Goal: Information Seeking & Learning: Learn about a topic

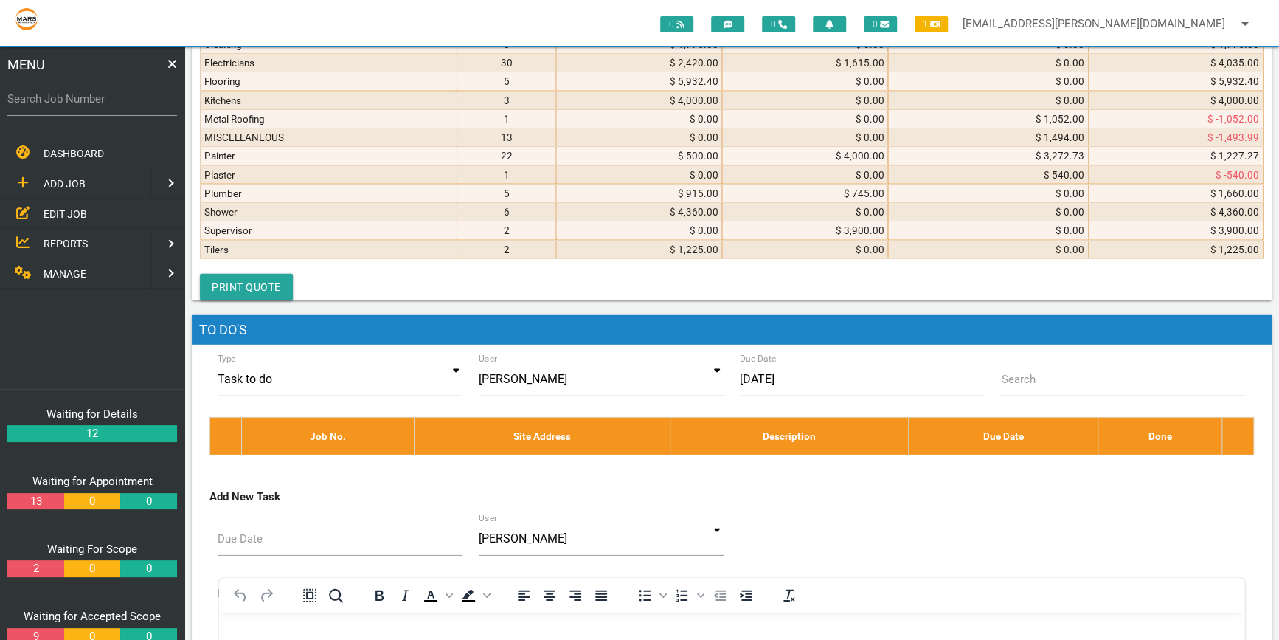
scroll to position [6019, 0]
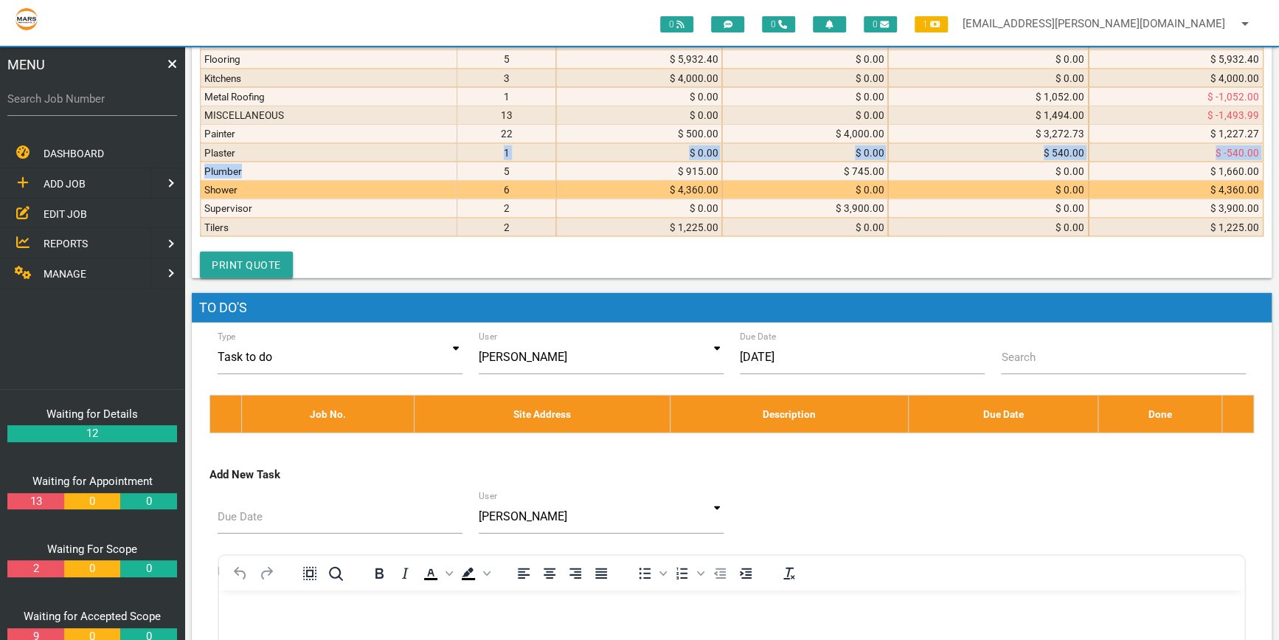
drag, startPoint x: 340, startPoint y: 534, endPoint x: 346, endPoint y: 547, distance: 13.9
click at [346, 237] on tbody "Air Conditioning 1 $ 2,400.00 $ 0.00 $ 0.00 $ 2,400.00 Blinds 3 $ 0.00 $ 0.00 $…" at bounding box center [732, 97] width 1063 height 280
drag, startPoint x: 346, startPoint y: 547, endPoint x: 403, endPoint y: 555, distance: 58.2
click at [403, 199] on td "Shower" at bounding box center [329, 190] width 257 height 18
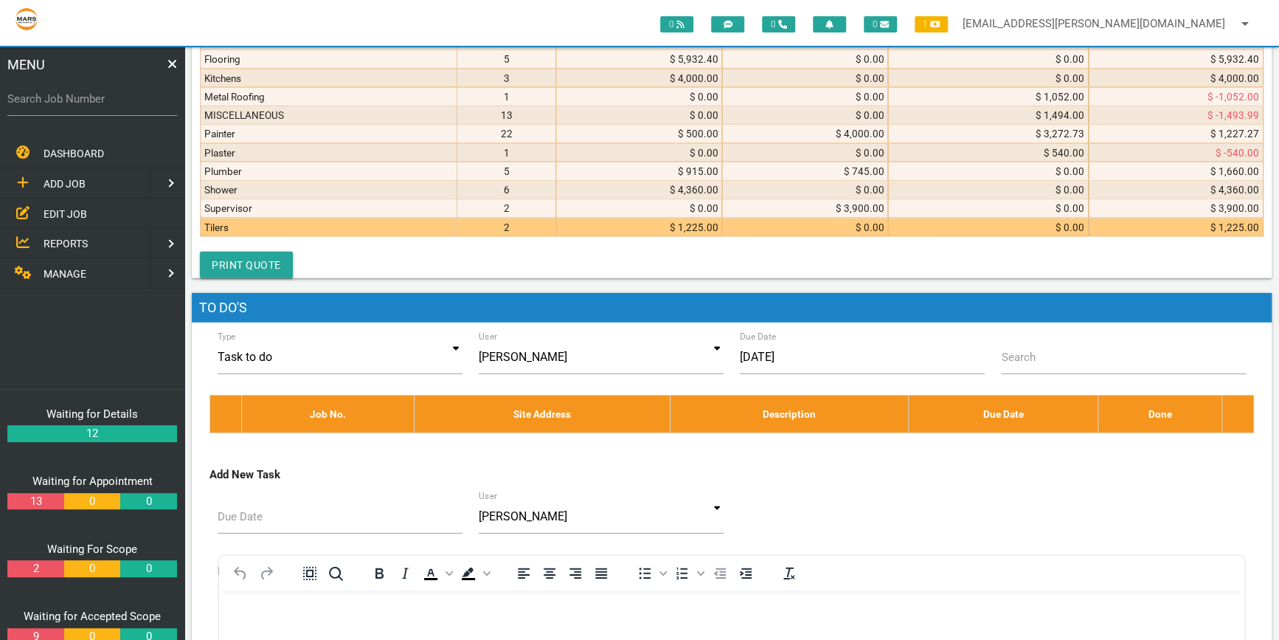
click at [415, 236] on td "Tilers" at bounding box center [329, 227] width 257 height 18
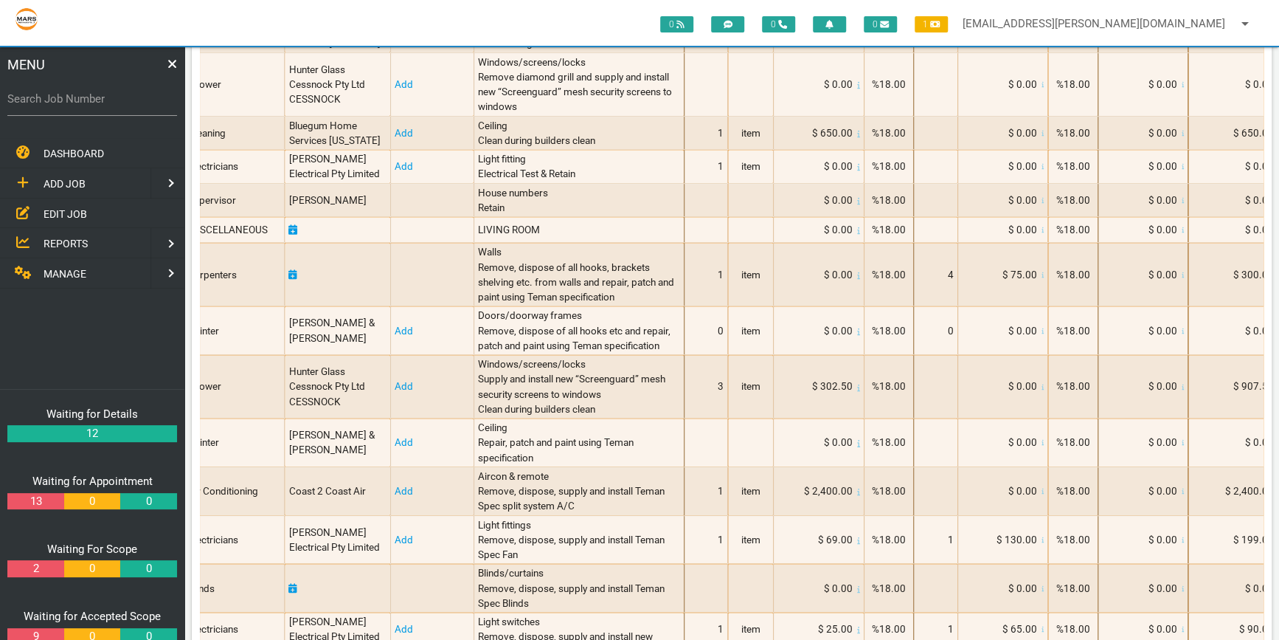
scroll to position [0, 0]
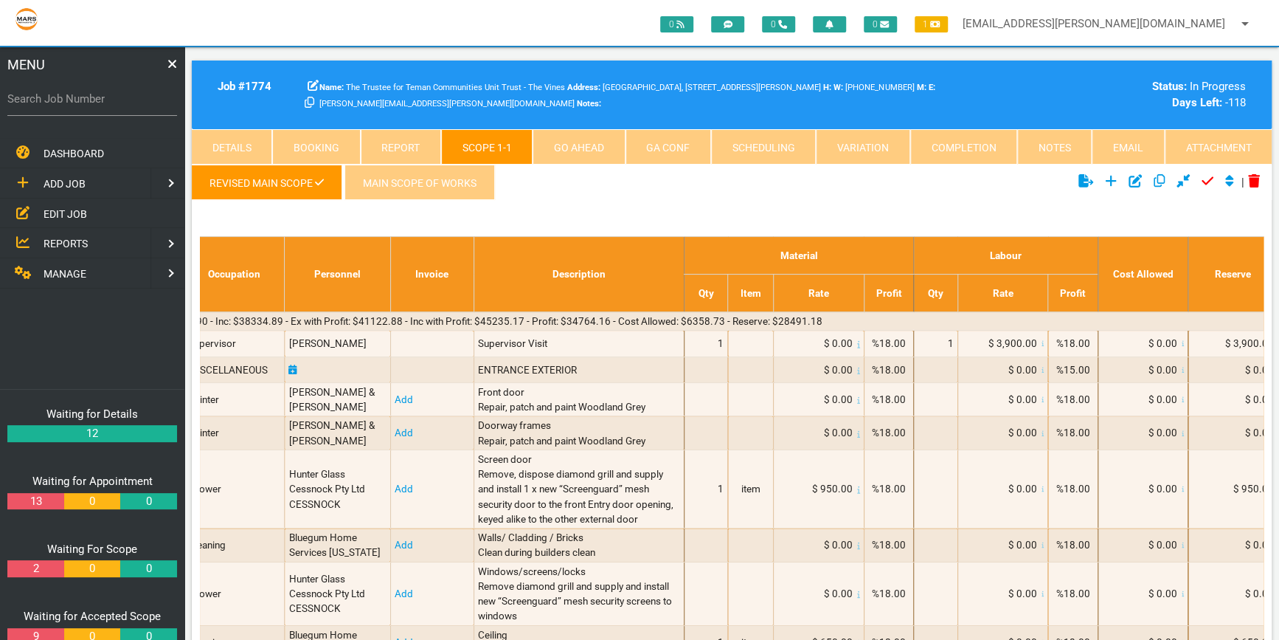
click at [1224, 138] on link "Attachment" at bounding box center [1218, 146] width 107 height 35
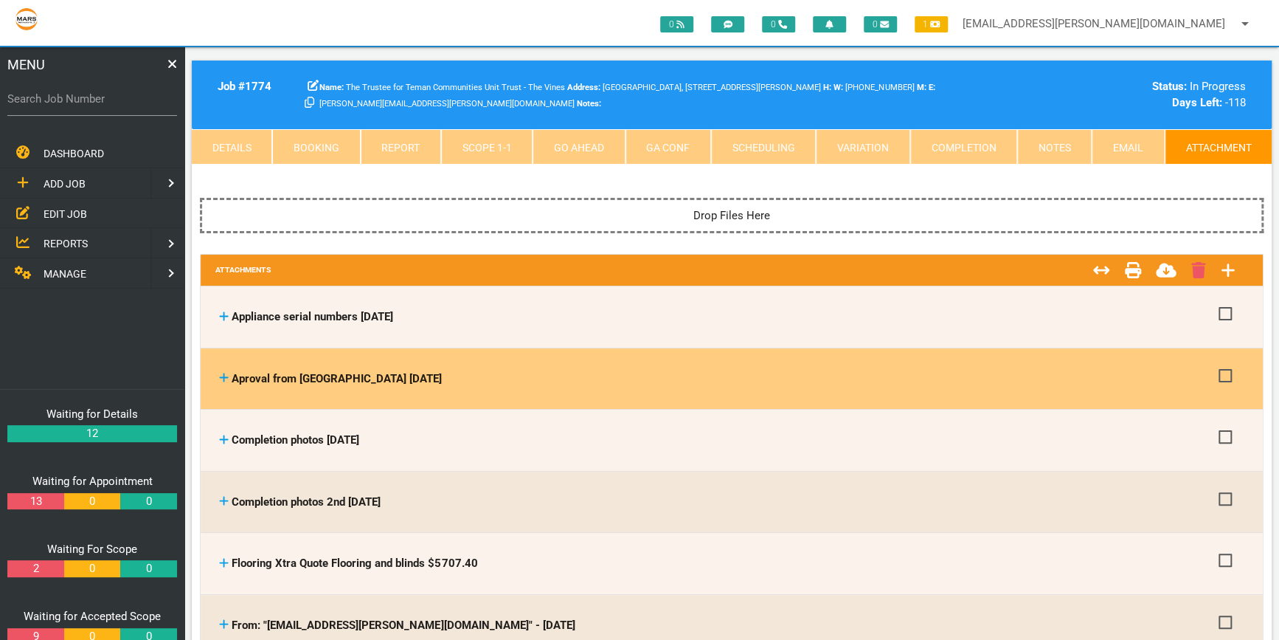
click at [221, 375] on icon at bounding box center [224, 377] width 10 height 11
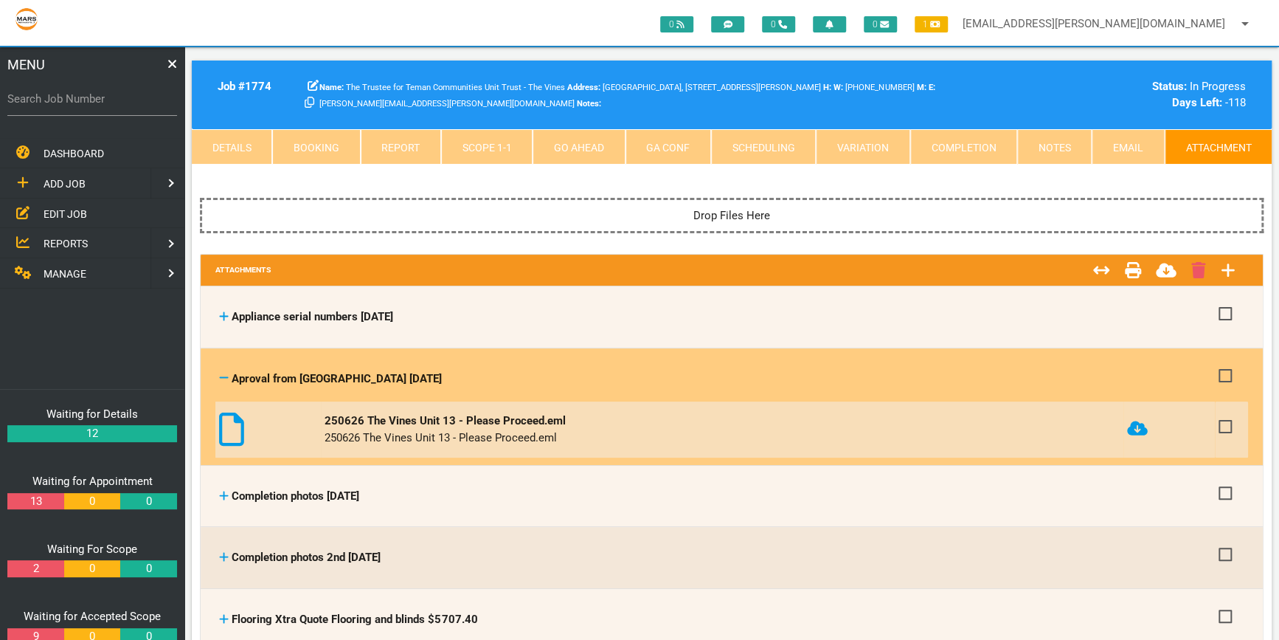
click at [229, 415] on icon at bounding box center [231, 428] width 25 height 33
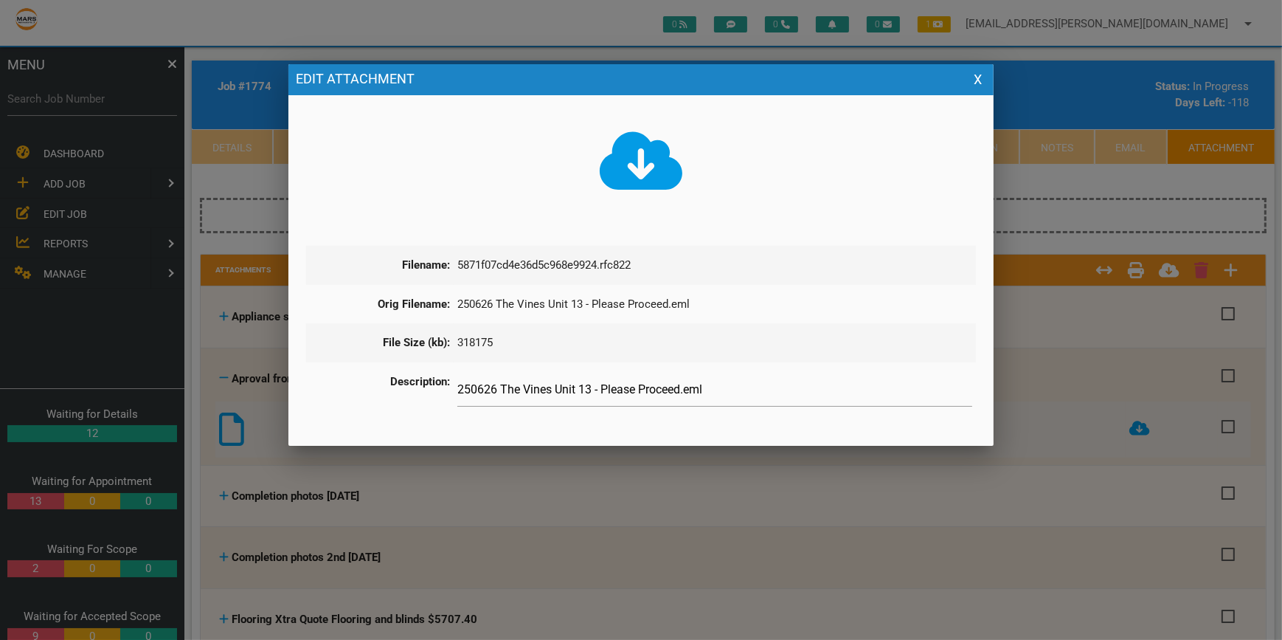
click at [637, 162] on icon at bounding box center [641, 160] width 83 height 58
click at [1129, 170] on div at bounding box center [641, 240] width 1282 height 800
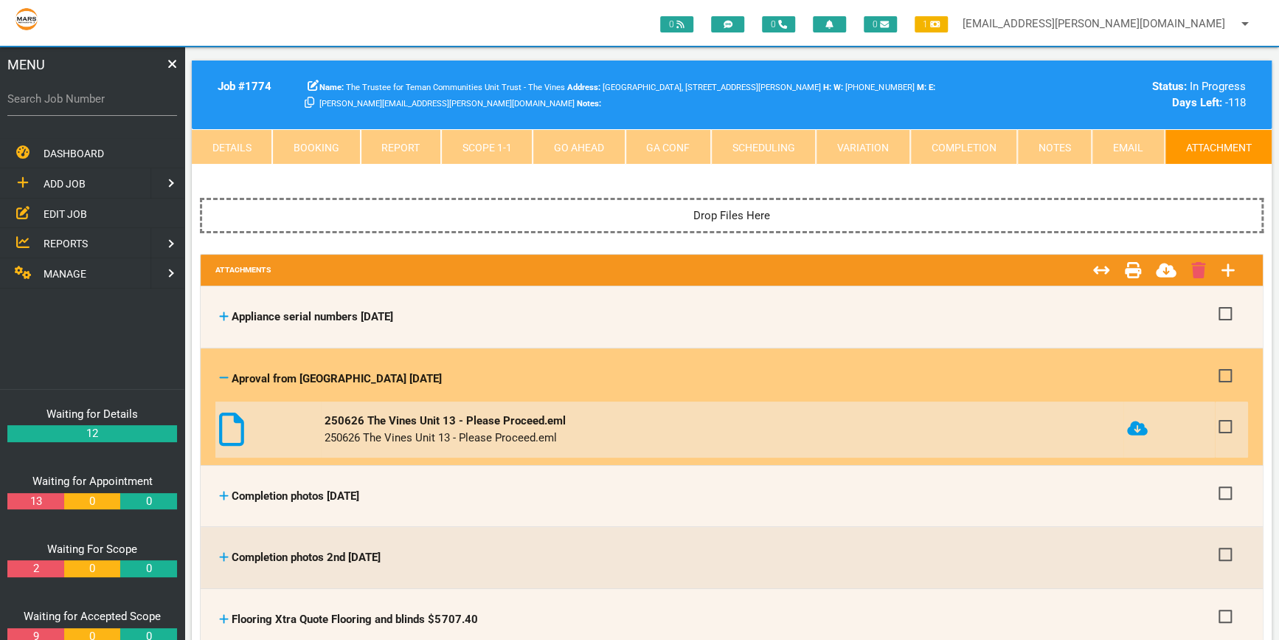
click at [226, 420] on icon at bounding box center [231, 428] width 25 height 33
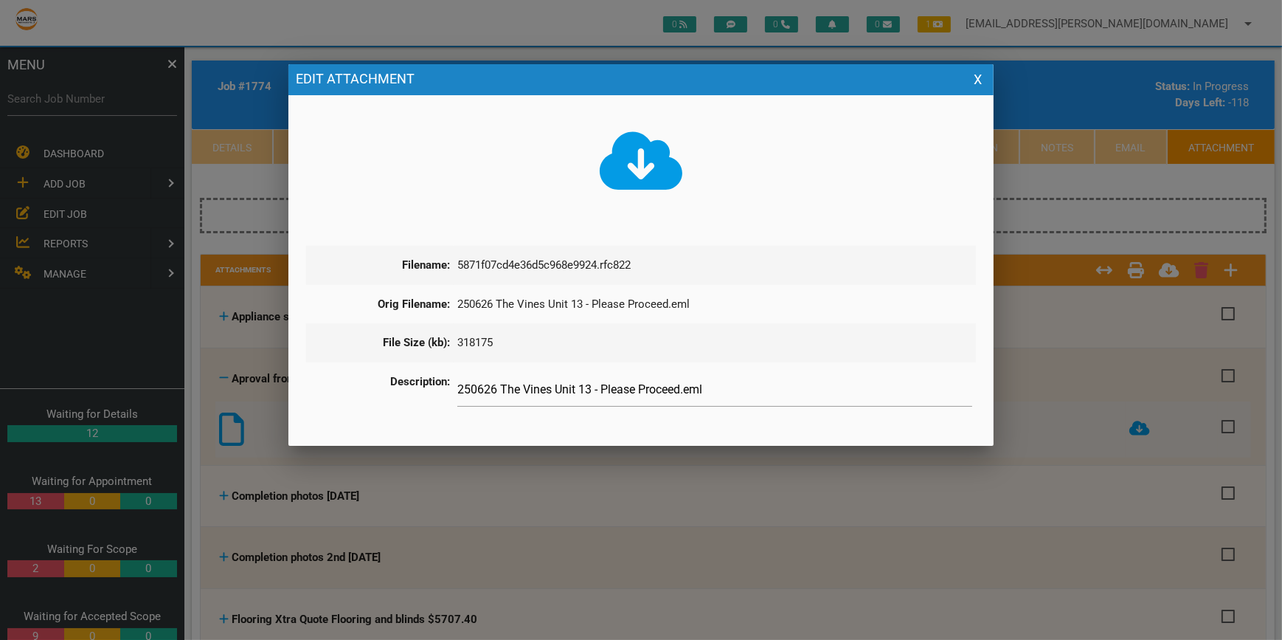
click at [633, 166] on icon at bounding box center [641, 160] width 83 height 58
click at [1104, 498] on div at bounding box center [641, 240] width 1282 height 800
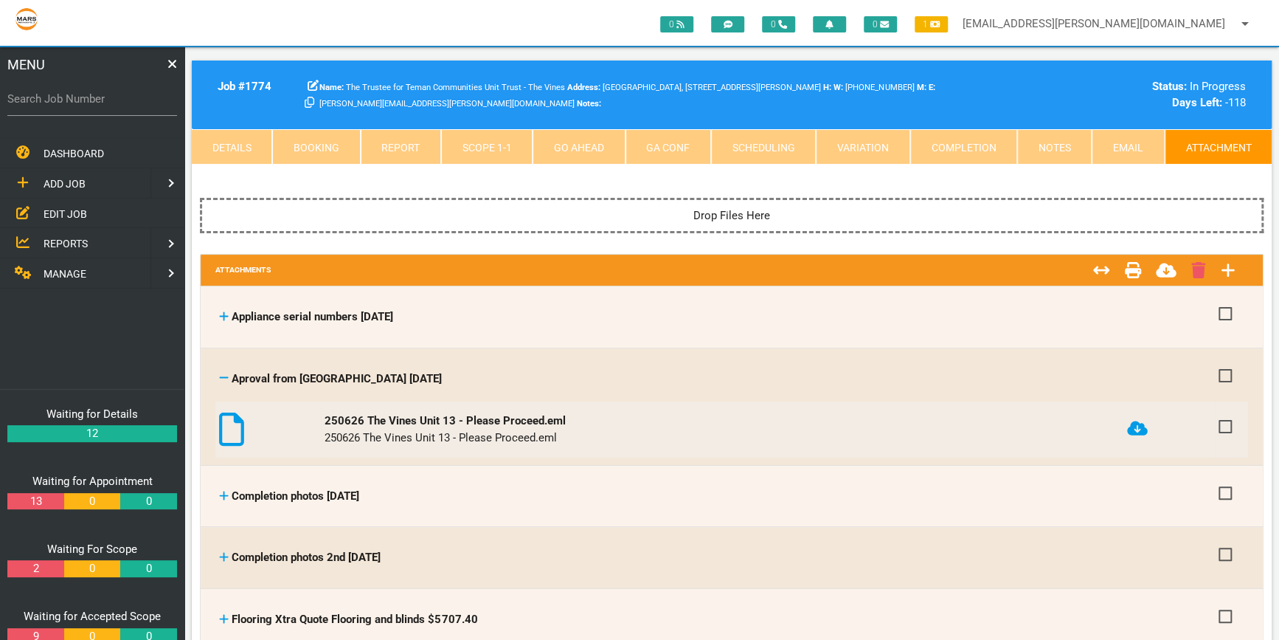
click at [480, 143] on link "Scope 1 - 1" at bounding box center [486, 146] width 91 height 35
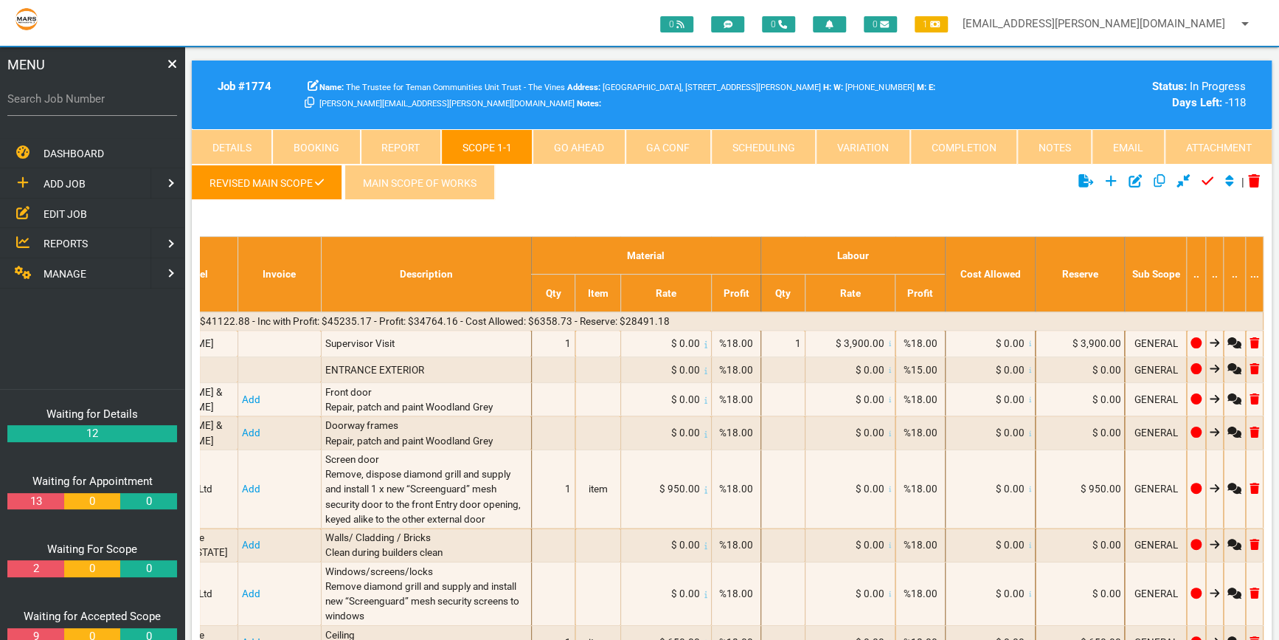
scroll to position [66, 0]
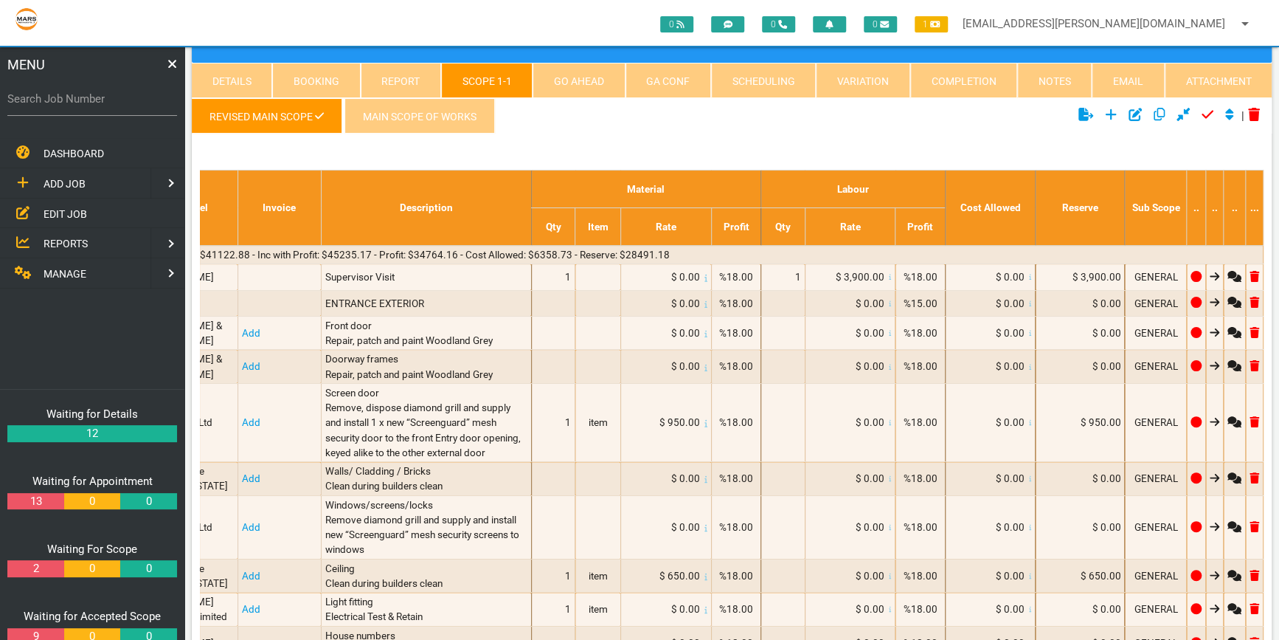
click at [1222, 80] on link "Attachment" at bounding box center [1218, 80] width 107 height 35
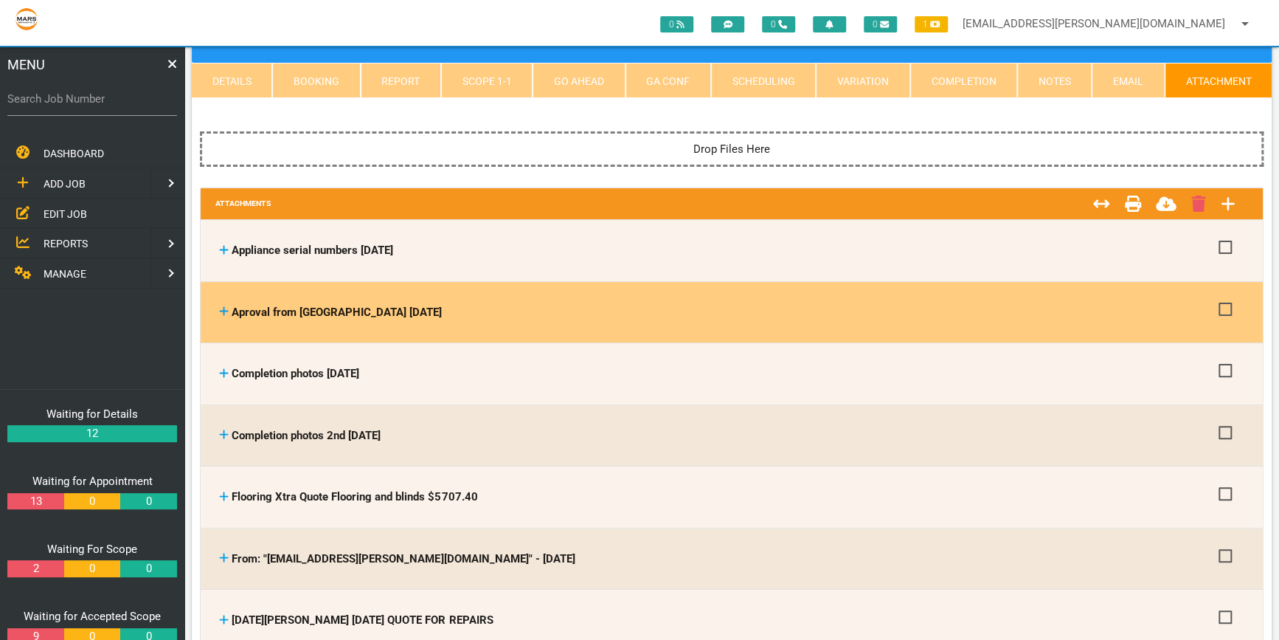
click at [224, 308] on icon at bounding box center [224, 311] width 9 height 9
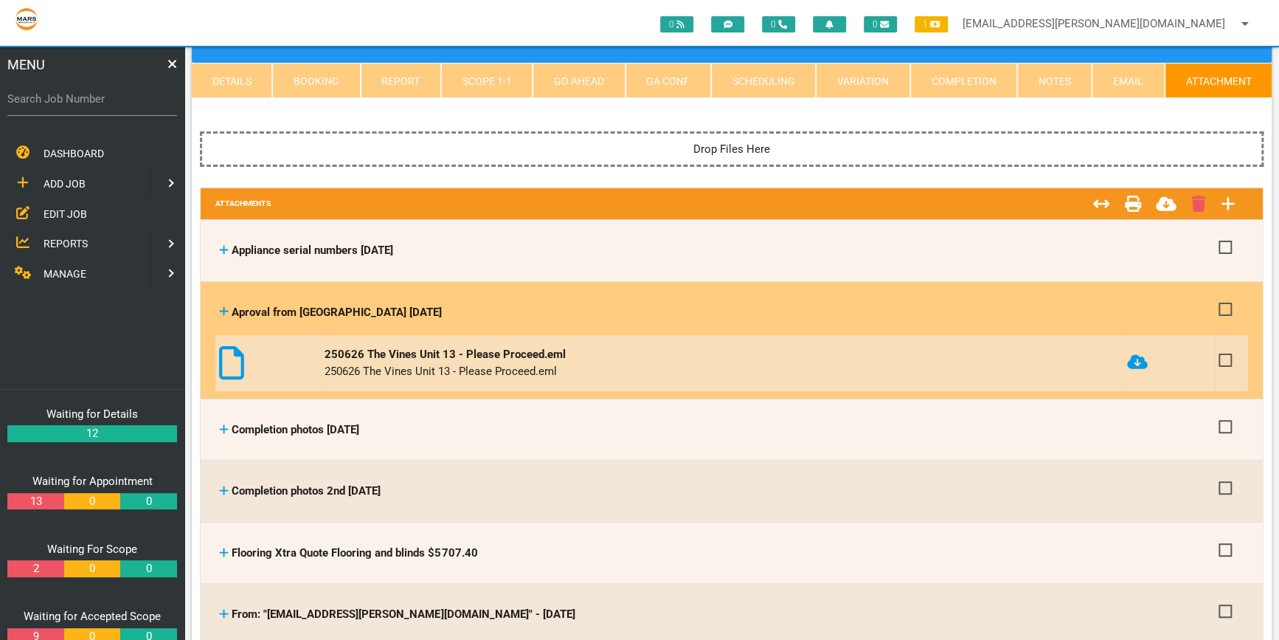
click at [228, 353] on icon at bounding box center [231, 362] width 25 height 33
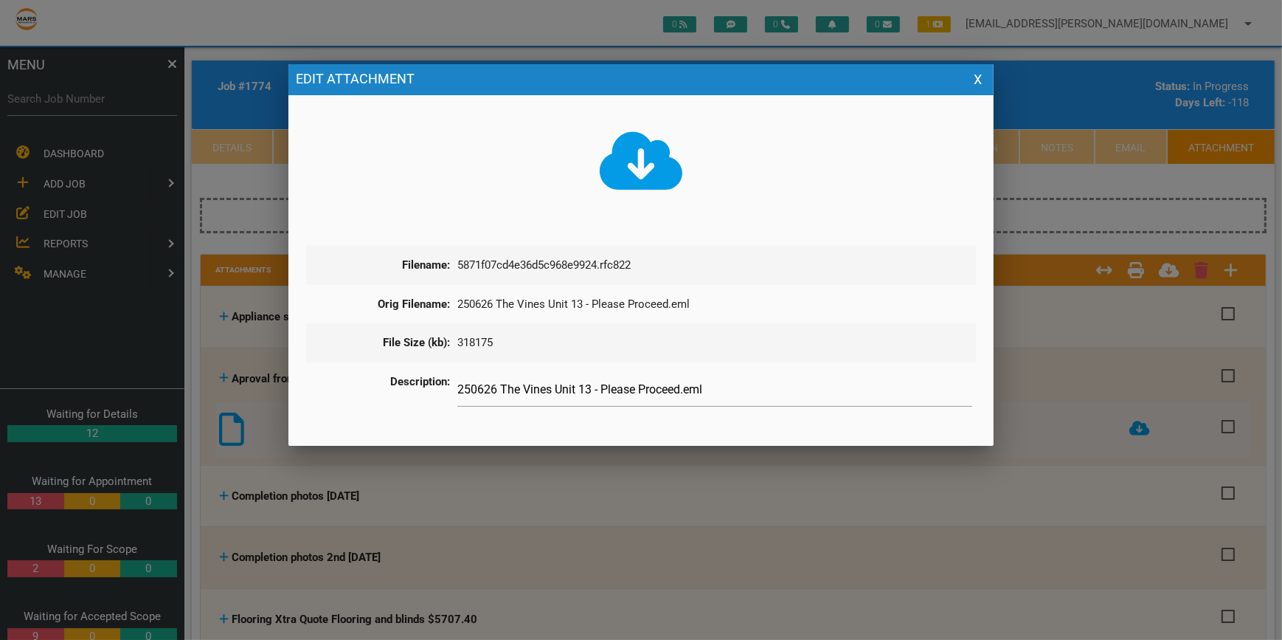
click at [640, 160] on icon at bounding box center [641, 161] width 83 height 66
click at [1126, 201] on div at bounding box center [641, 240] width 1282 height 800
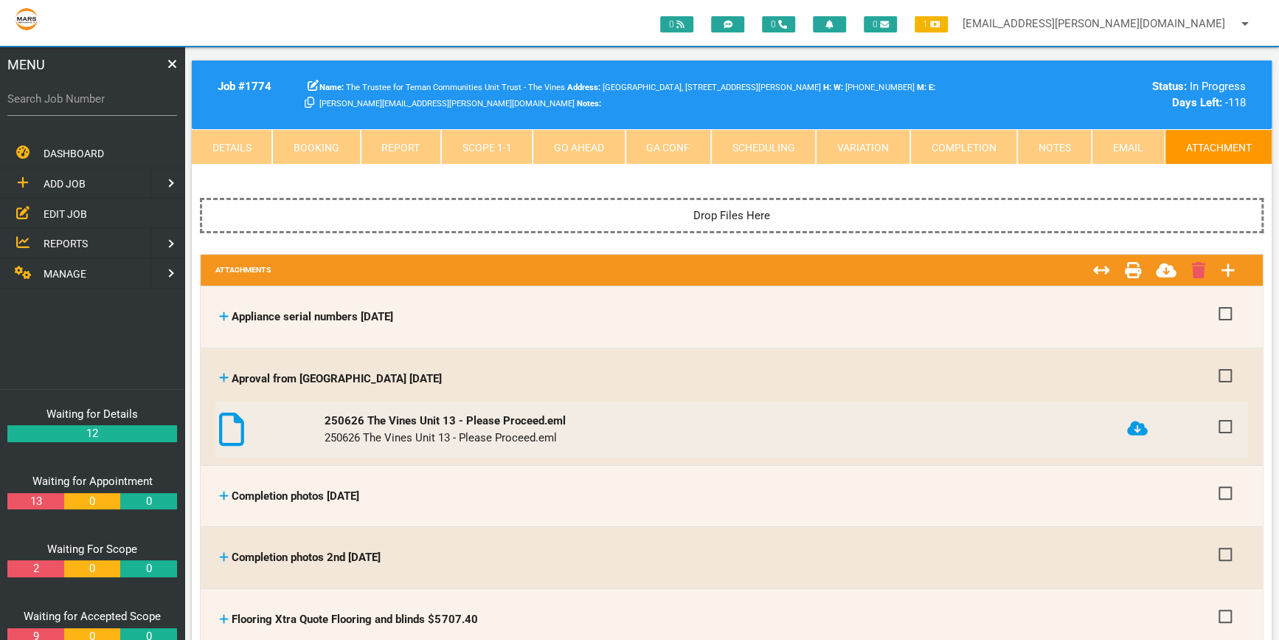
click at [479, 132] on link "Scope 1 - 1" at bounding box center [486, 146] width 91 height 35
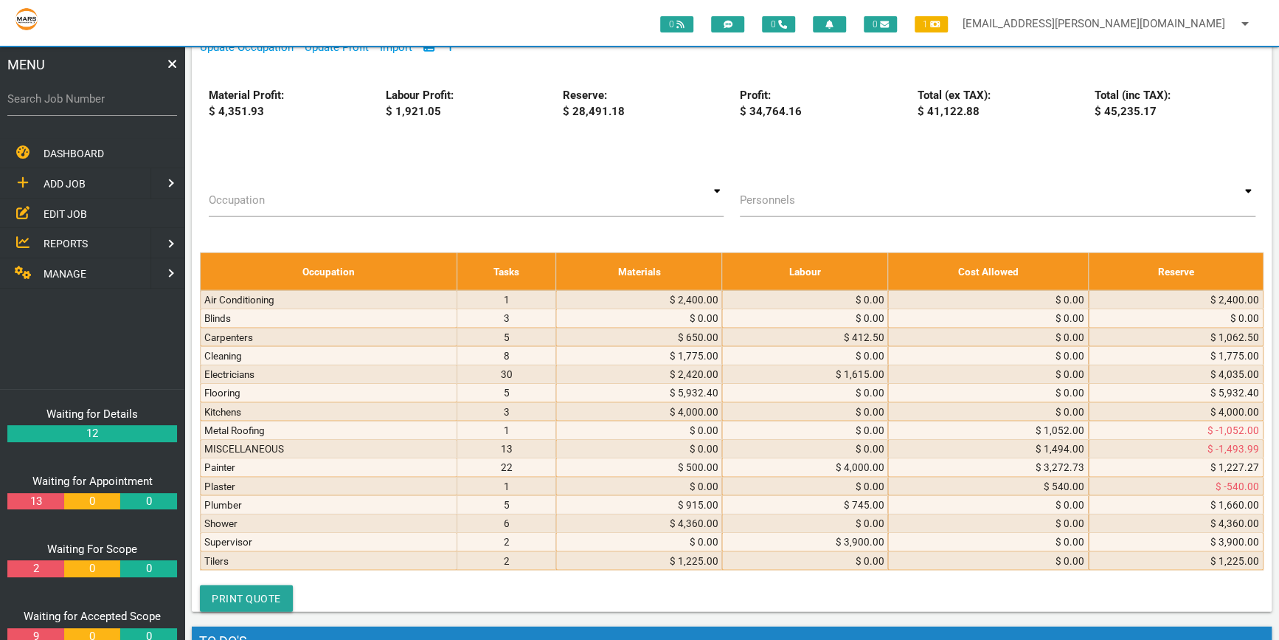
scroll to position [5700, 0]
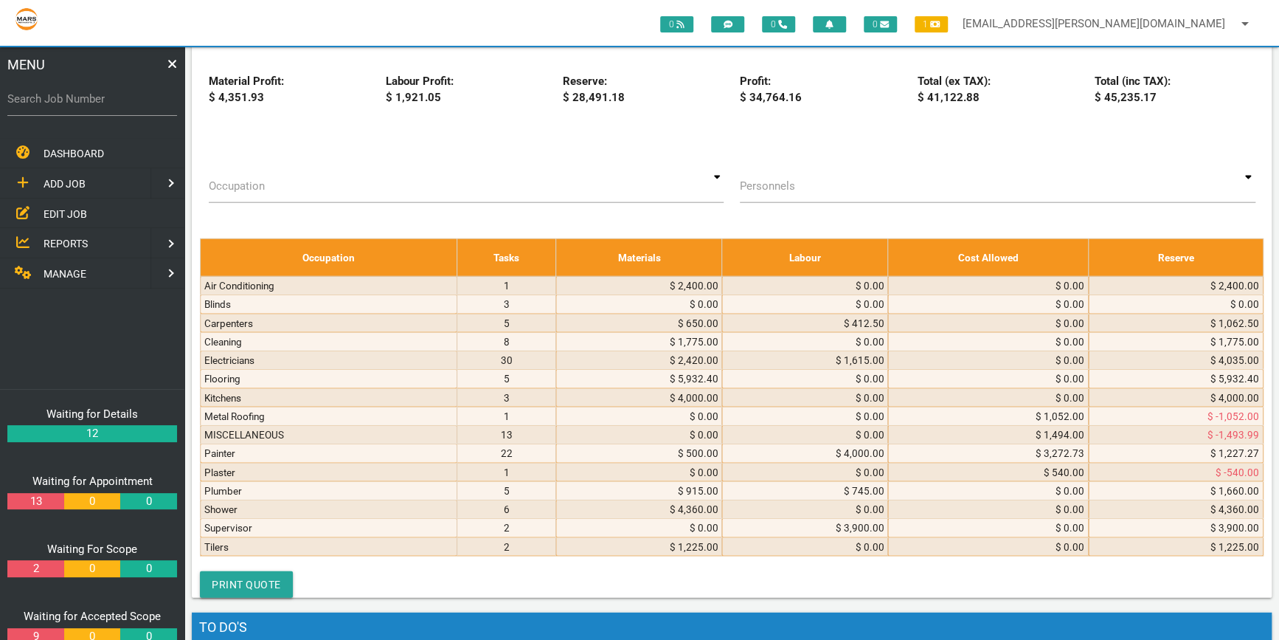
drag, startPoint x: 787, startPoint y: 398, endPoint x: 988, endPoint y: 409, distance: 200.9
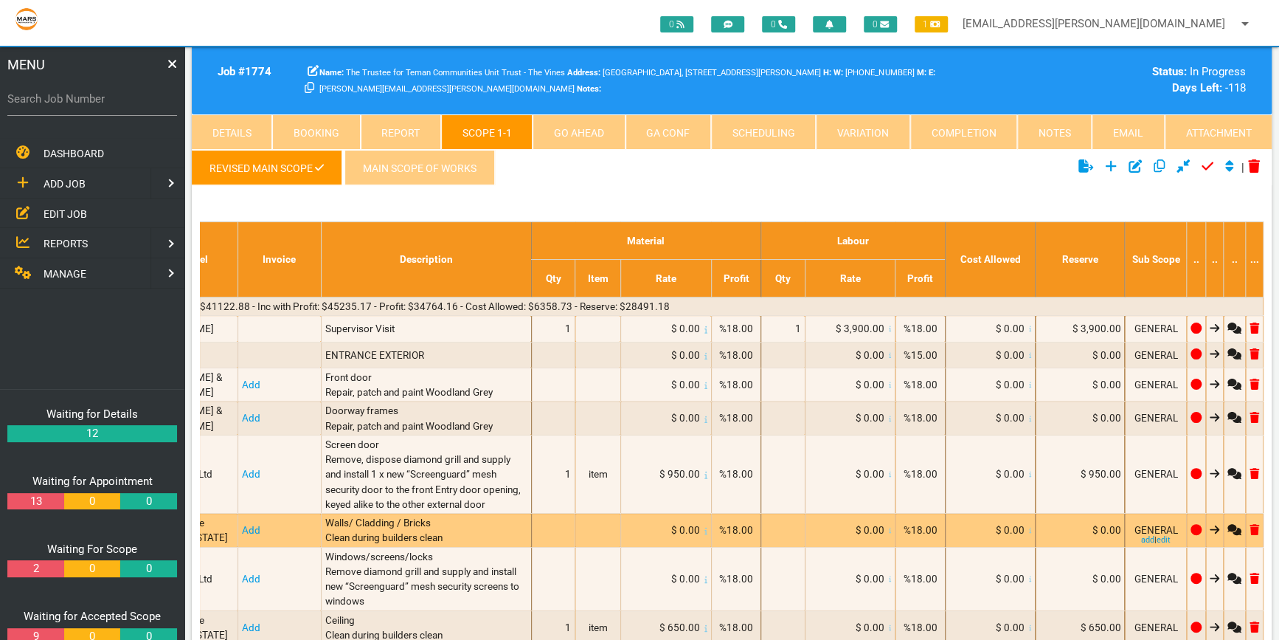
scroll to position [0, 0]
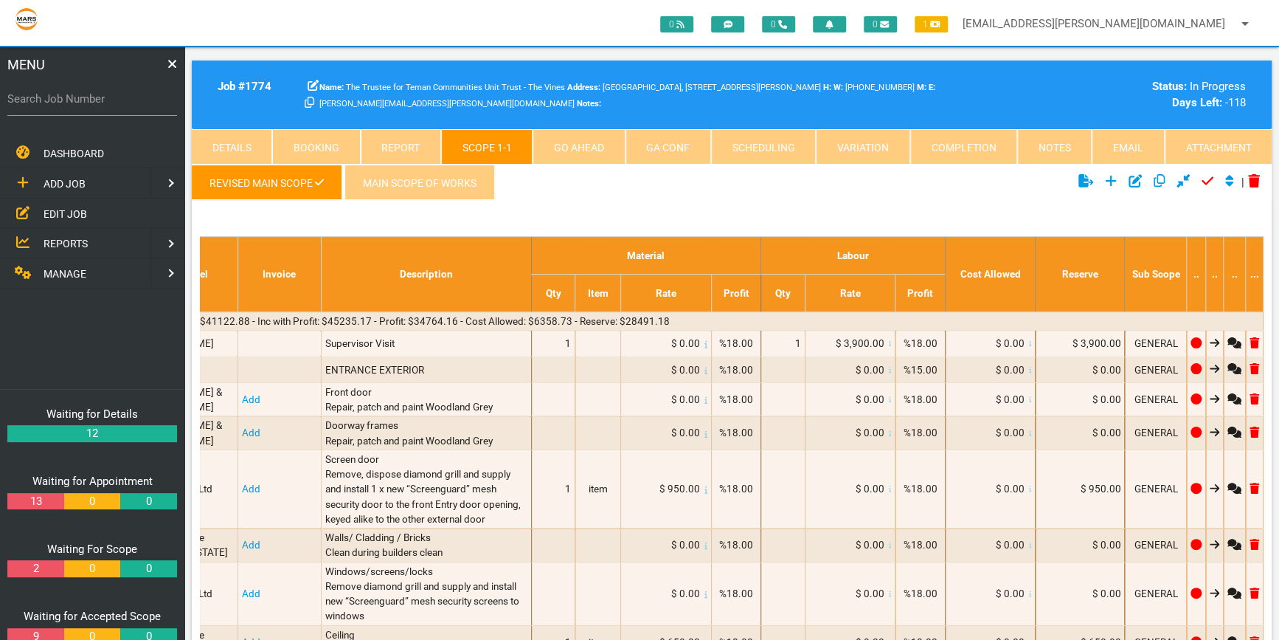
click at [957, 142] on link "Completion" at bounding box center [963, 146] width 107 height 35
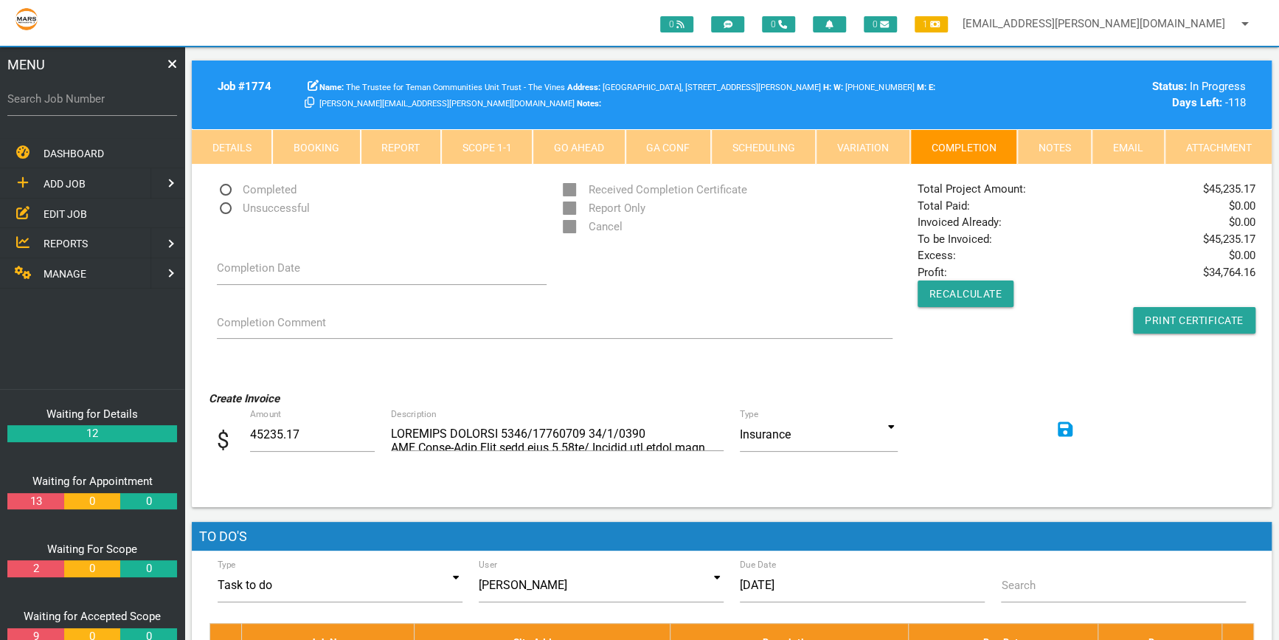
click at [1127, 144] on link "Email" at bounding box center [1128, 146] width 72 height 35
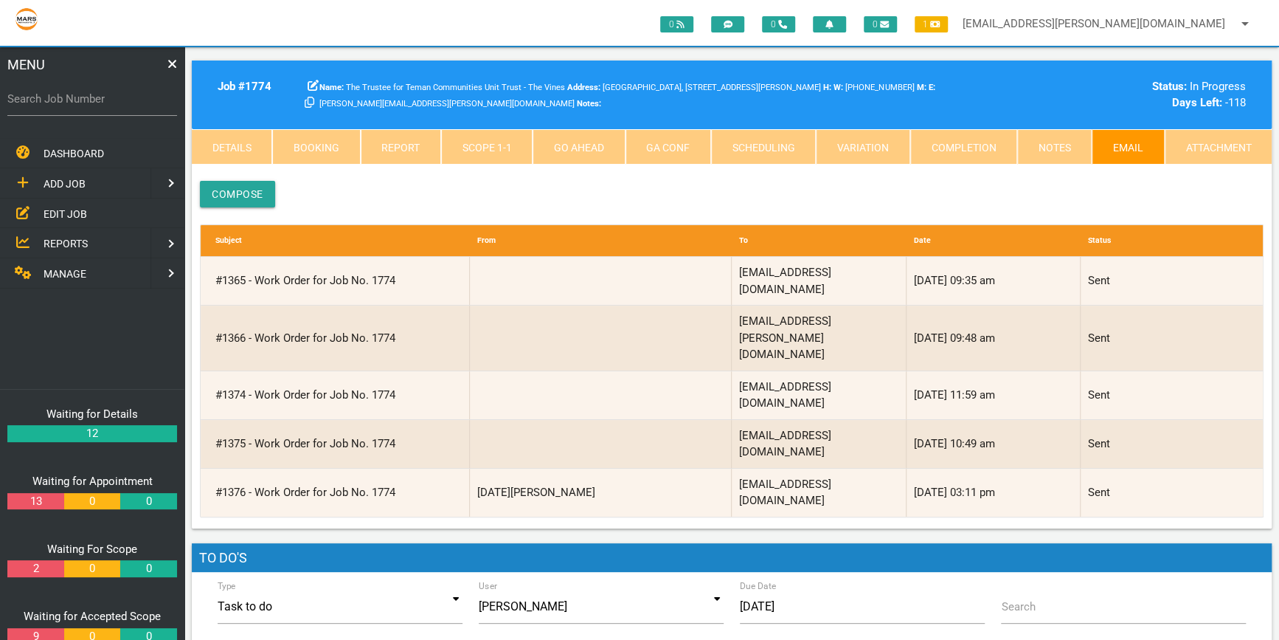
click at [1054, 142] on link "Notes" at bounding box center [1054, 146] width 74 height 35
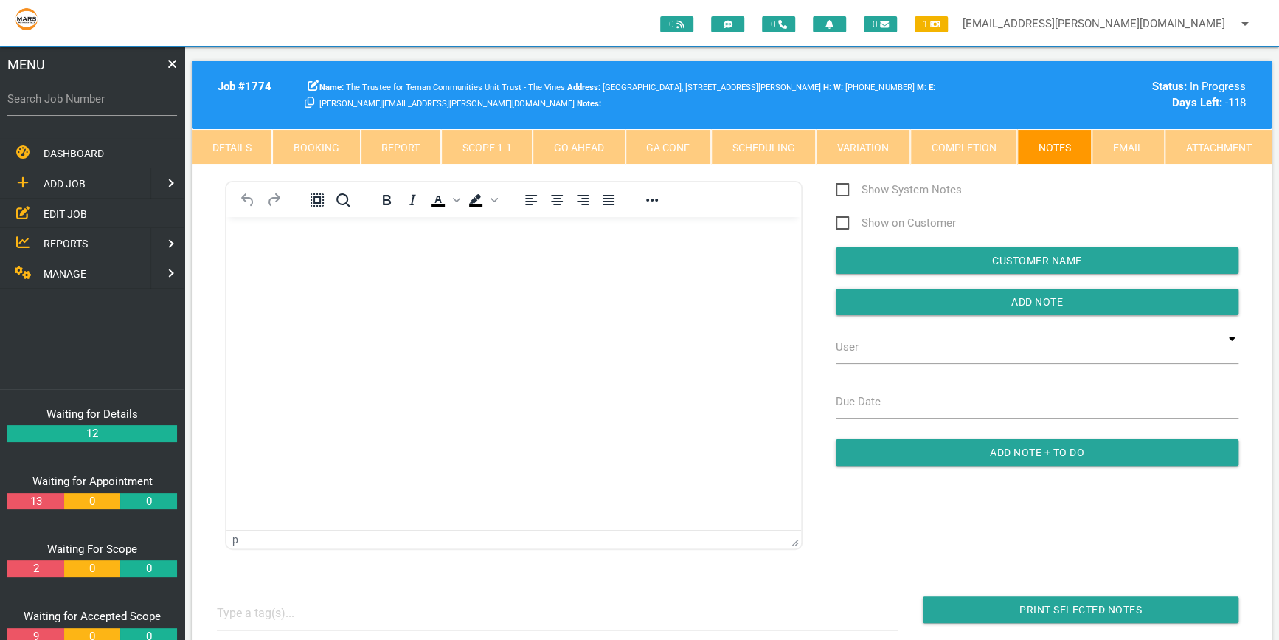
click at [968, 143] on link "Completion" at bounding box center [963, 146] width 107 height 35
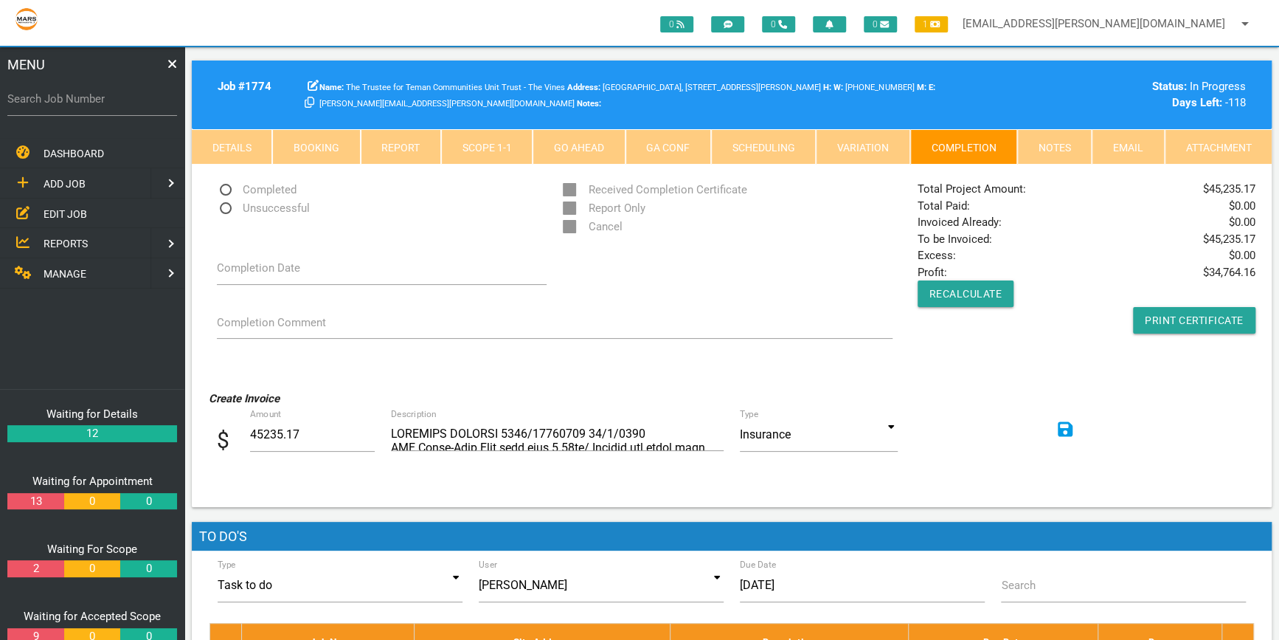
click at [863, 136] on link "Variation" at bounding box center [863, 146] width 94 height 35
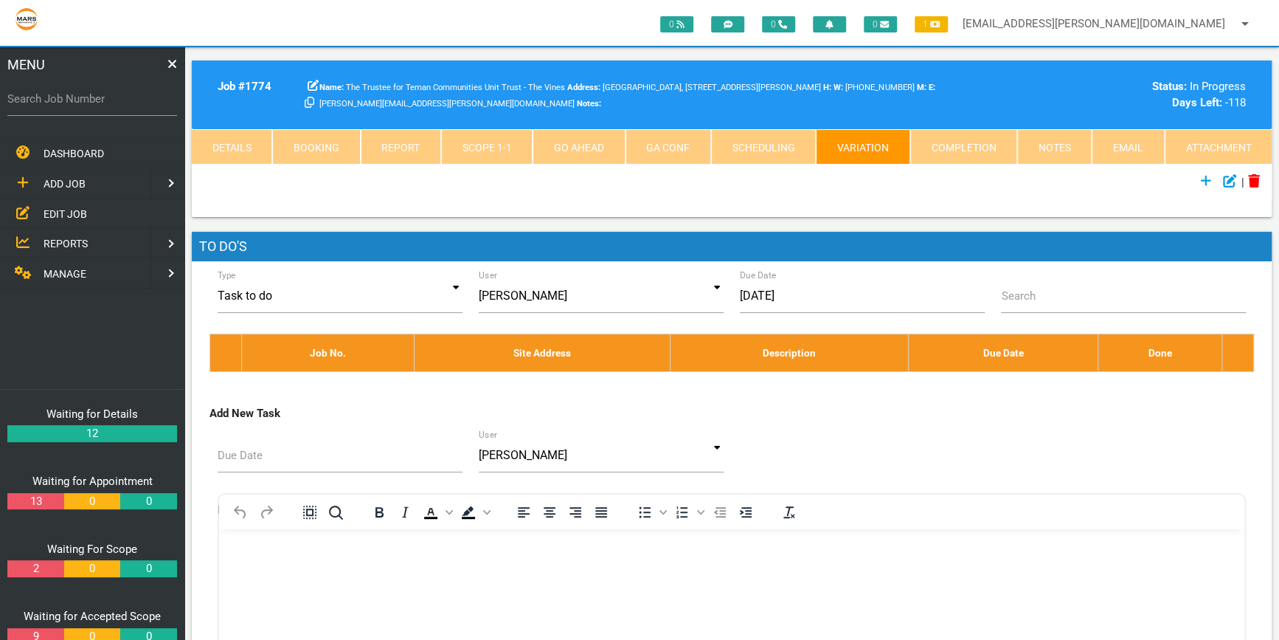
click at [755, 140] on link "Scheduling" at bounding box center [763, 146] width 105 height 35
select select "8"
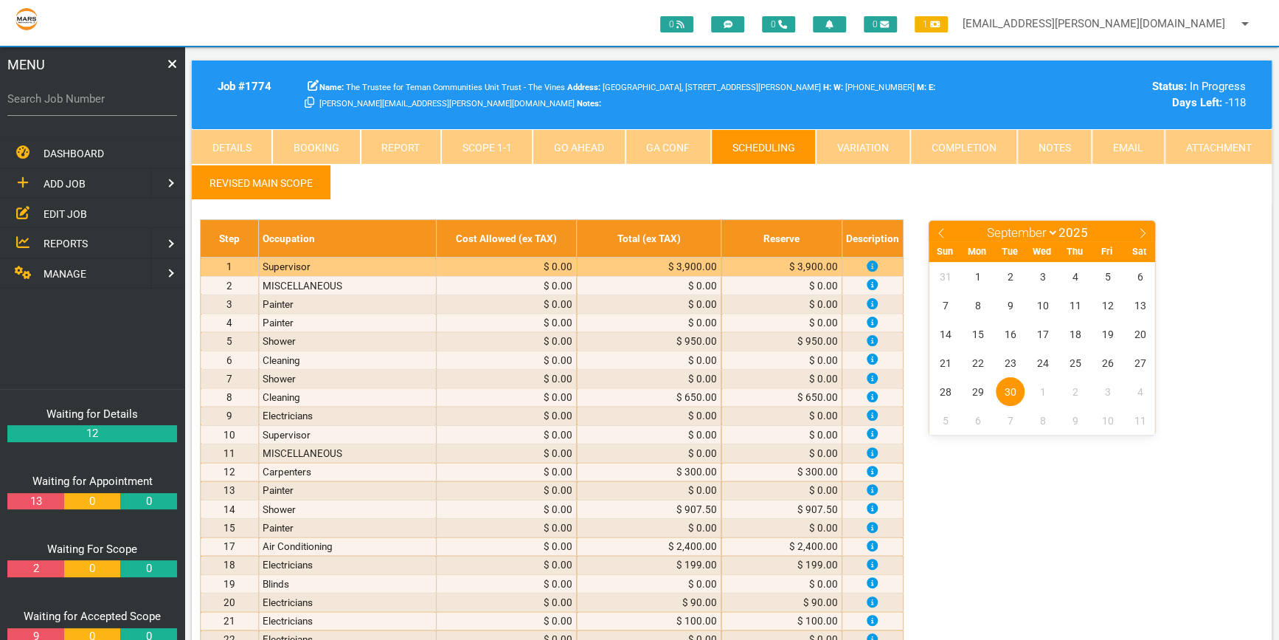
click at [485, 142] on link "Scope 1 - 1" at bounding box center [486, 146] width 91 height 35
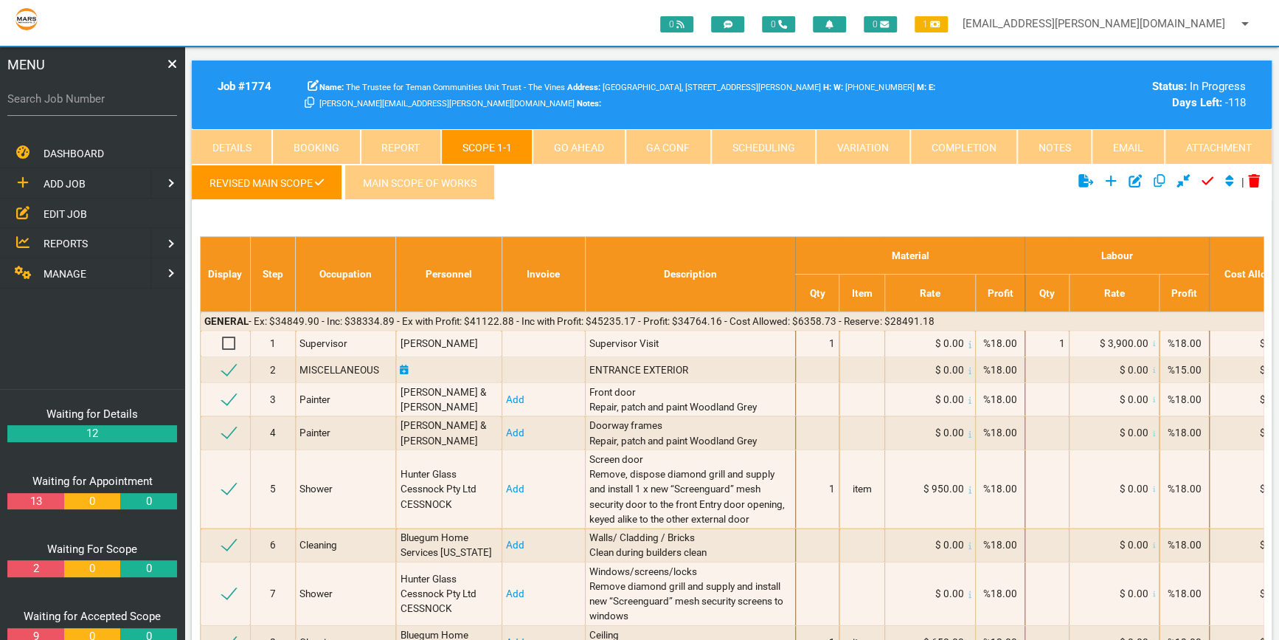
click at [1225, 145] on link "Attachment" at bounding box center [1218, 146] width 107 height 35
